Goal: Transaction & Acquisition: Book appointment/travel/reservation

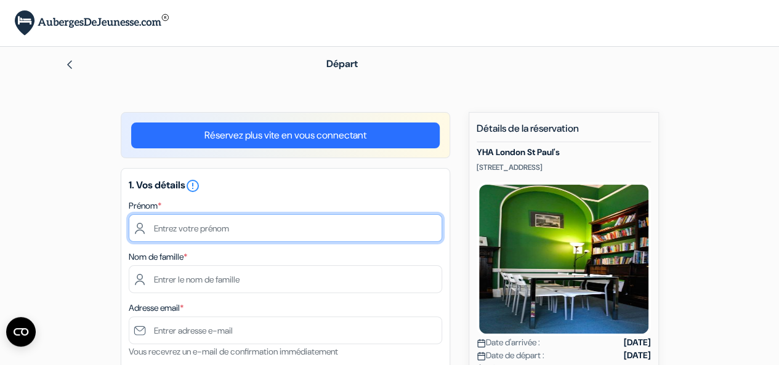
click at [248, 220] on input "text" at bounding box center [286, 228] width 314 height 28
type input "Juliette"
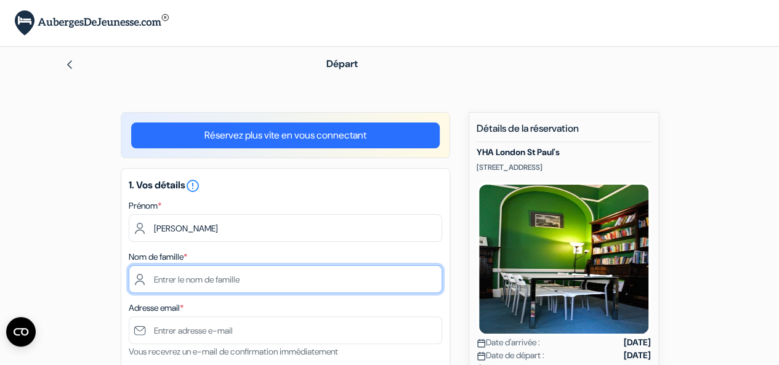
click at [190, 282] on input "text" at bounding box center [286, 280] width 314 height 28
type input "Vallin"
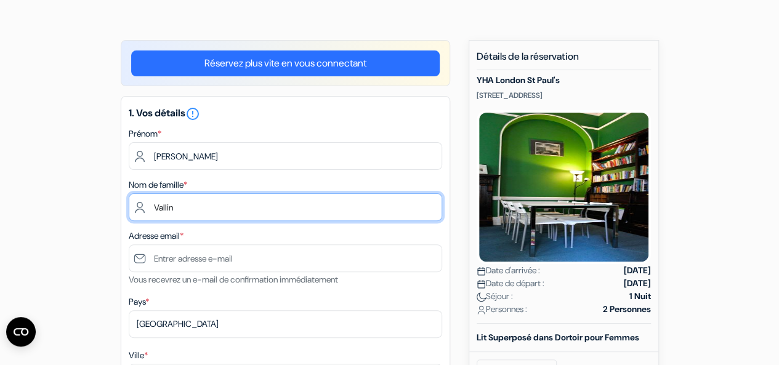
scroll to position [73, 0]
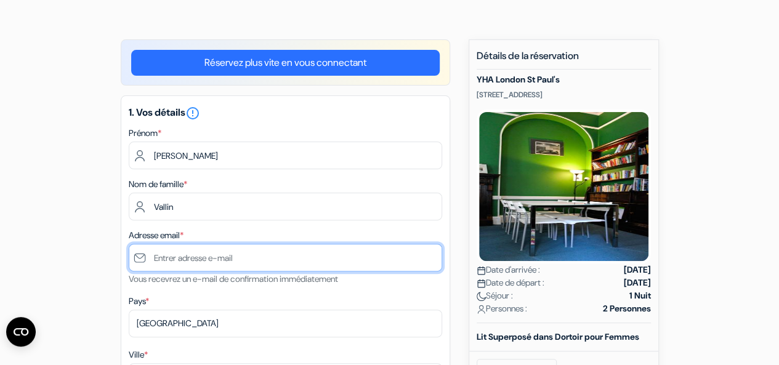
click at [191, 247] on input "text" at bounding box center [286, 258] width 314 height 28
type input "[PERSON_NAME][EMAIL_ADDRESS][DOMAIN_NAME]"
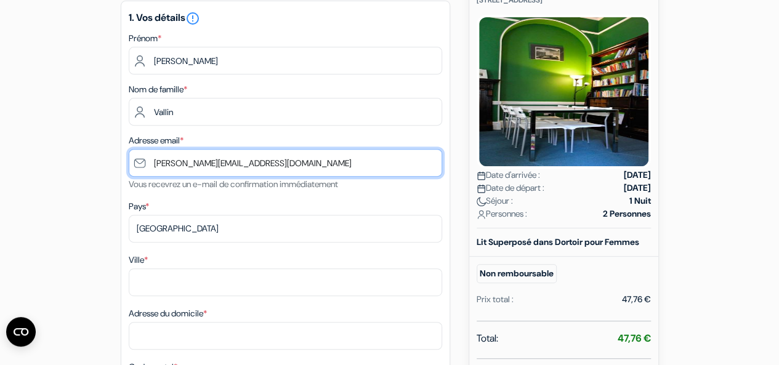
scroll to position [172, 0]
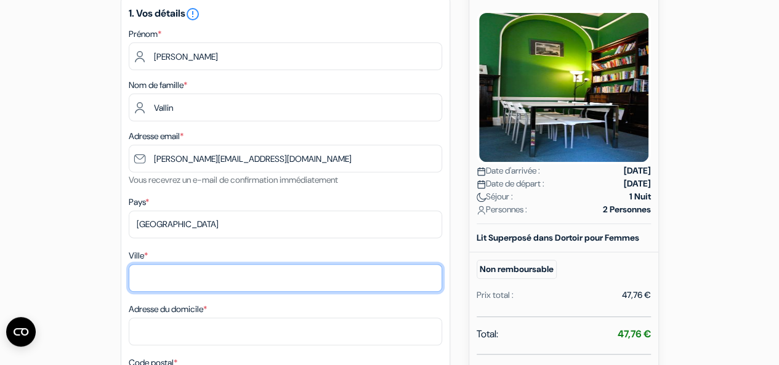
click at [168, 282] on input "Ville *" at bounding box center [286, 278] width 314 height 28
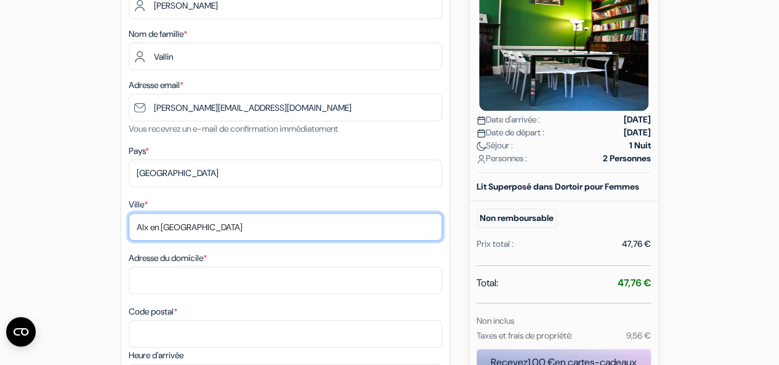
click at [168, 228] on input "AIx en provence" at bounding box center [286, 227] width 314 height 28
click at [145, 227] on input "AIx en Provence" at bounding box center [286, 227] width 314 height 28
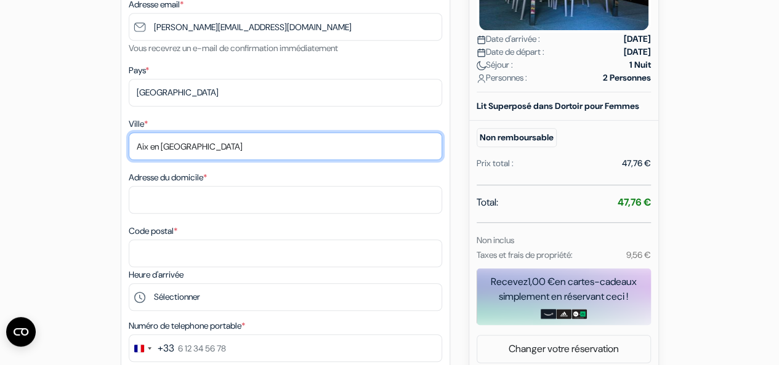
scroll to position [306, 0]
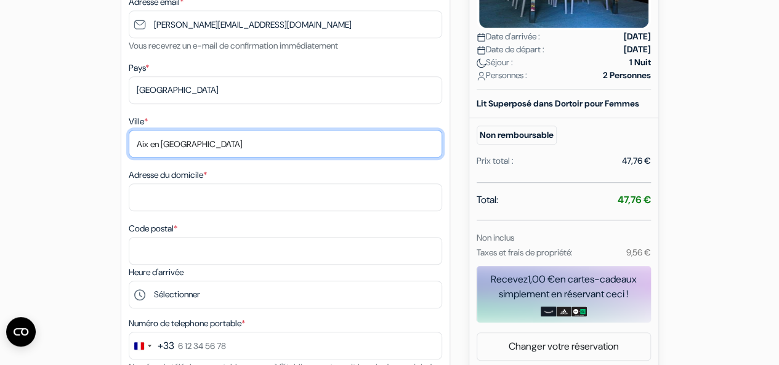
type input "Aix en Provence"
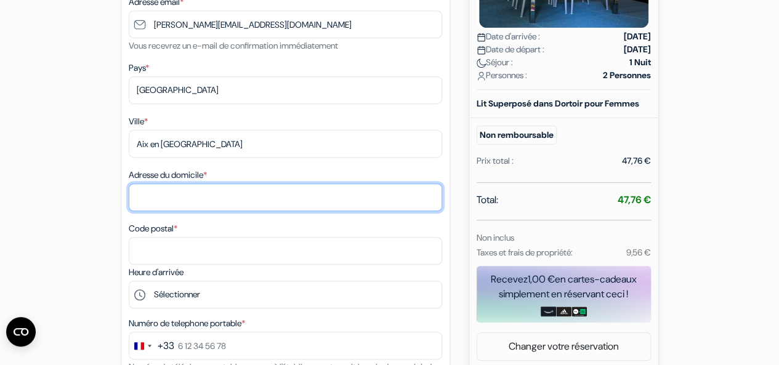
click at [161, 211] on input "Adresse du domicile *" at bounding box center [286, 198] width 314 height 28
type input "8 rue Emmanuel Signoret"
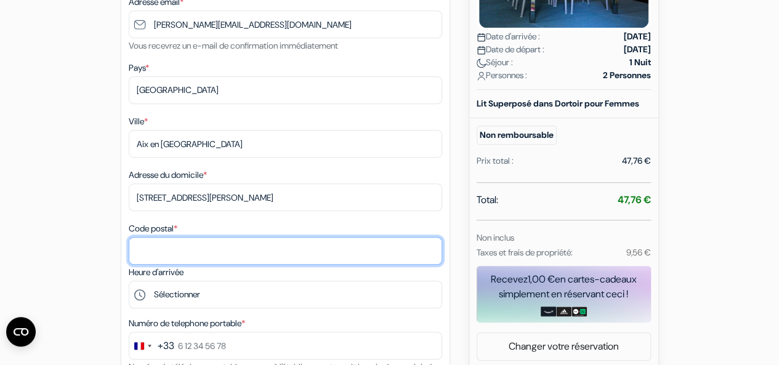
click at [175, 248] on input "Code postal *" at bounding box center [286, 251] width 314 height 28
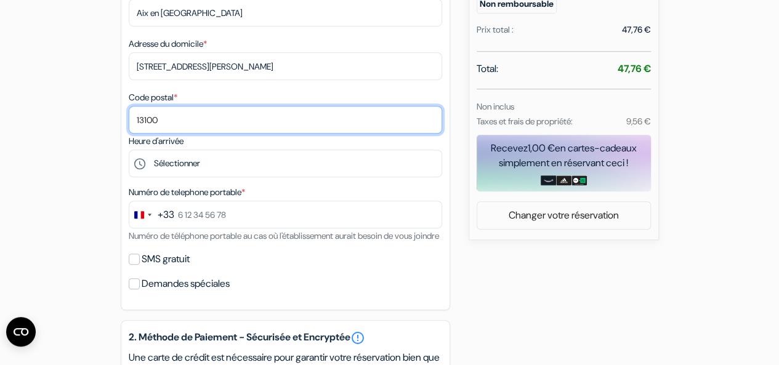
scroll to position [438, 0]
type input "13100"
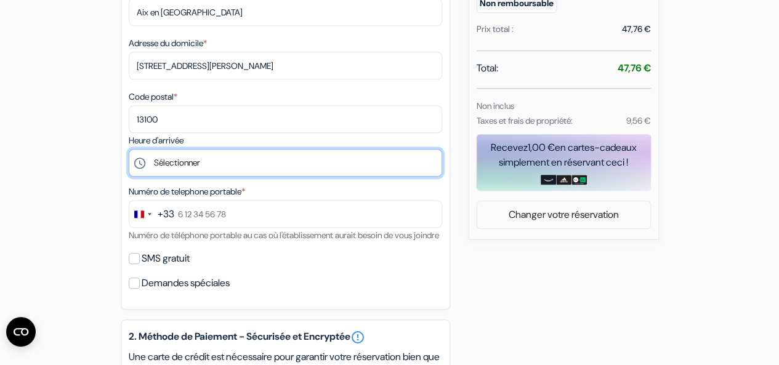
click at [179, 165] on select "Sélectionner 15:00 16:00 17:00 18:00 19:00 20:00 21:00 22:00 23:00 0:00" at bounding box center [286, 163] width 314 height 28
select select "15"
click at [129, 152] on select "Sélectionner 15:00 16:00 17:00 18:00 19:00 20:00 21:00 22:00 23:00 0:00" at bounding box center [286, 163] width 314 height 28
click at [176, 165] on select "Sélectionner 15:00 16:00 17:00 18:00 19:00 20:00 21:00 22:00 23:00 0:00" at bounding box center [286, 163] width 314 height 28
click at [129, 152] on select "Sélectionner 15:00 16:00 17:00 18:00 19:00 20:00 21:00 22:00 23:00 0:00" at bounding box center [286, 163] width 314 height 28
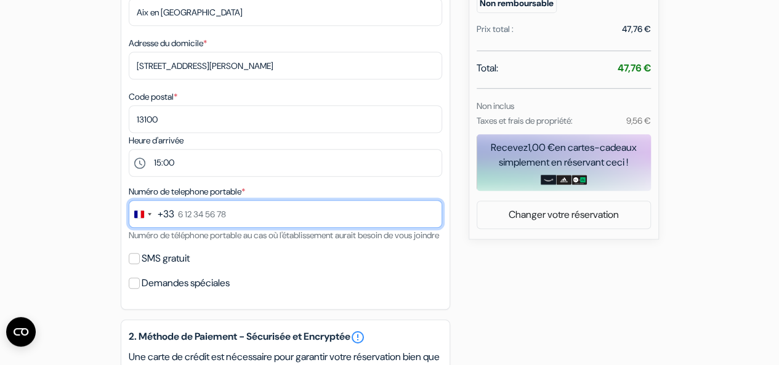
click at [214, 218] on input "text" at bounding box center [286, 214] width 314 height 28
type input "7 81 58 75 20"
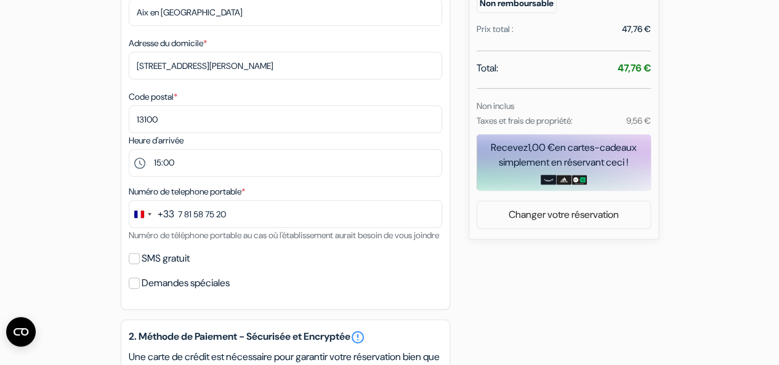
click at [86, 248] on div "add_box YHA London St Paul's 36 Carter Lane, Londres, Angleterre Détails de l'é…" at bounding box center [390, 226] width 702 height 1105
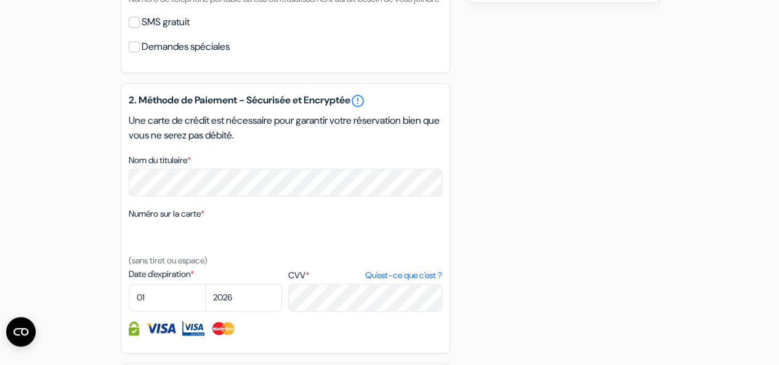
scroll to position [680, 0]
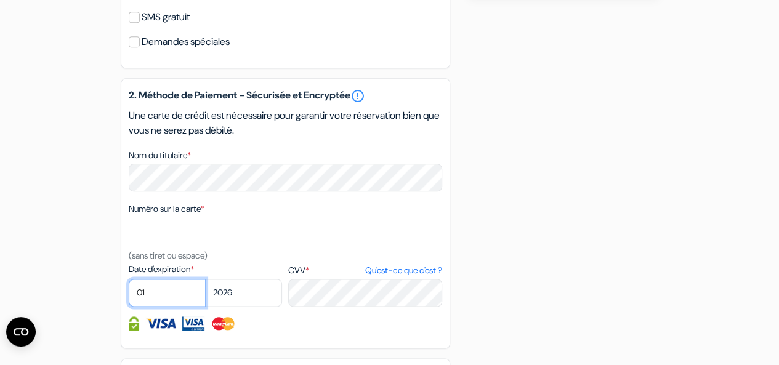
select select "06"
select select "2029"
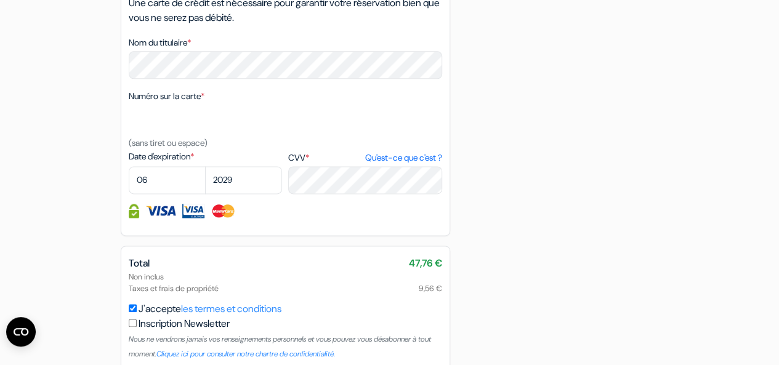
scroll to position [805, 0]
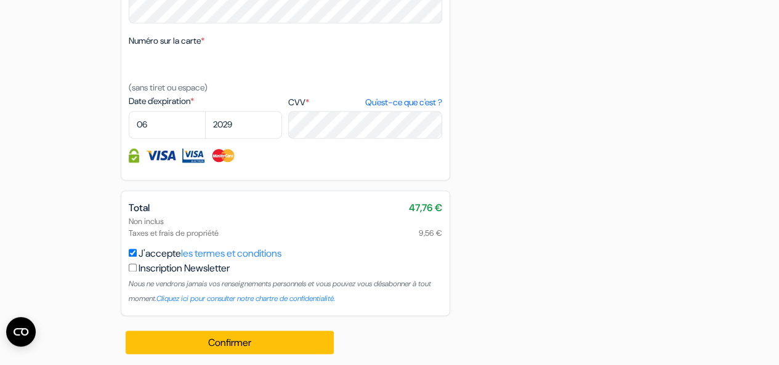
scroll to position [869, 0]
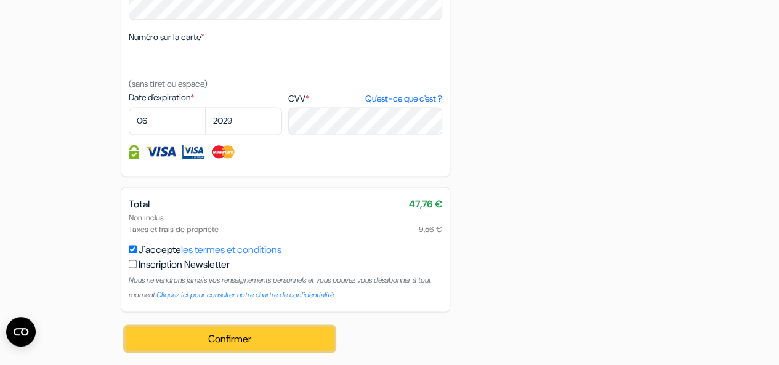
click at [234, 348] on button "Confirmer Loading..." at bounding box center [230, 338] width 209 height 23
